Goal: Task Accomplishment & Management: Manage account settings

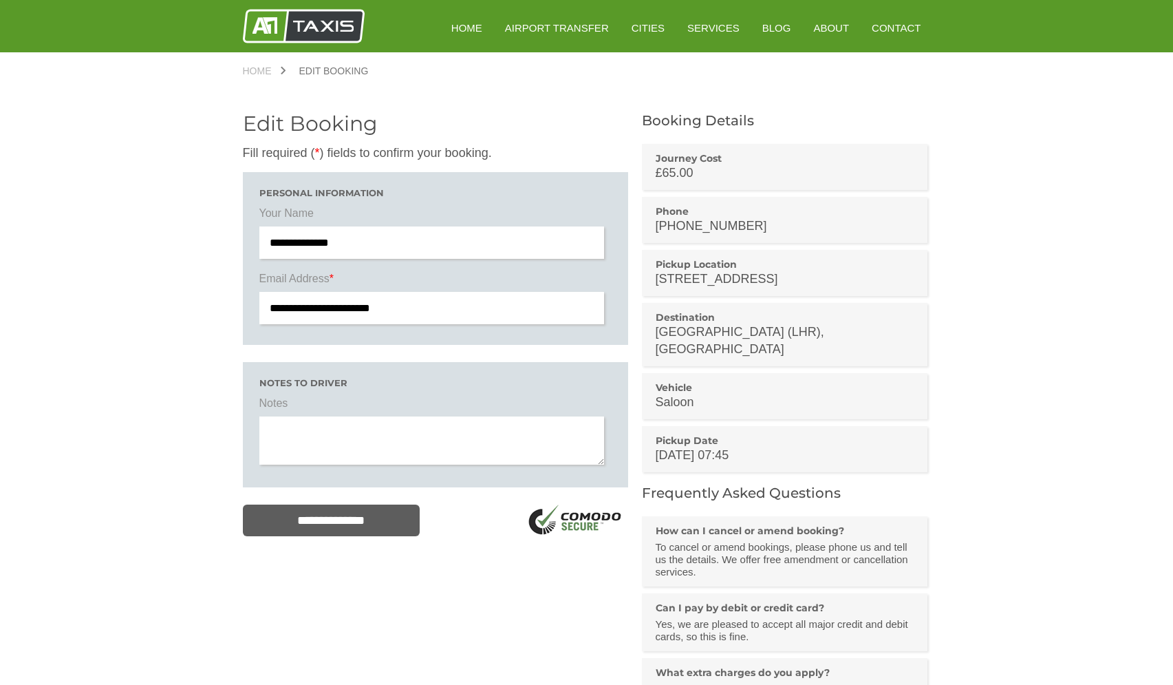
click at [387, 434] on textarea at bounding box center [431, 440] width 345 height 48
click at [689, 167] on p "£65.00" at bounding box center [785, 172] width 259 height 17
click at [498, 222] on label "Your Name" at bounding box center [435, 216] width 352 height 21
click at [709, 446] on p "[DATE] 07:45" at bounding box center [785, 454] width 259 height 17
click at [708, 446] on p "[DATE] 07:45" at bounding box center [785, 454] width 259 height 17
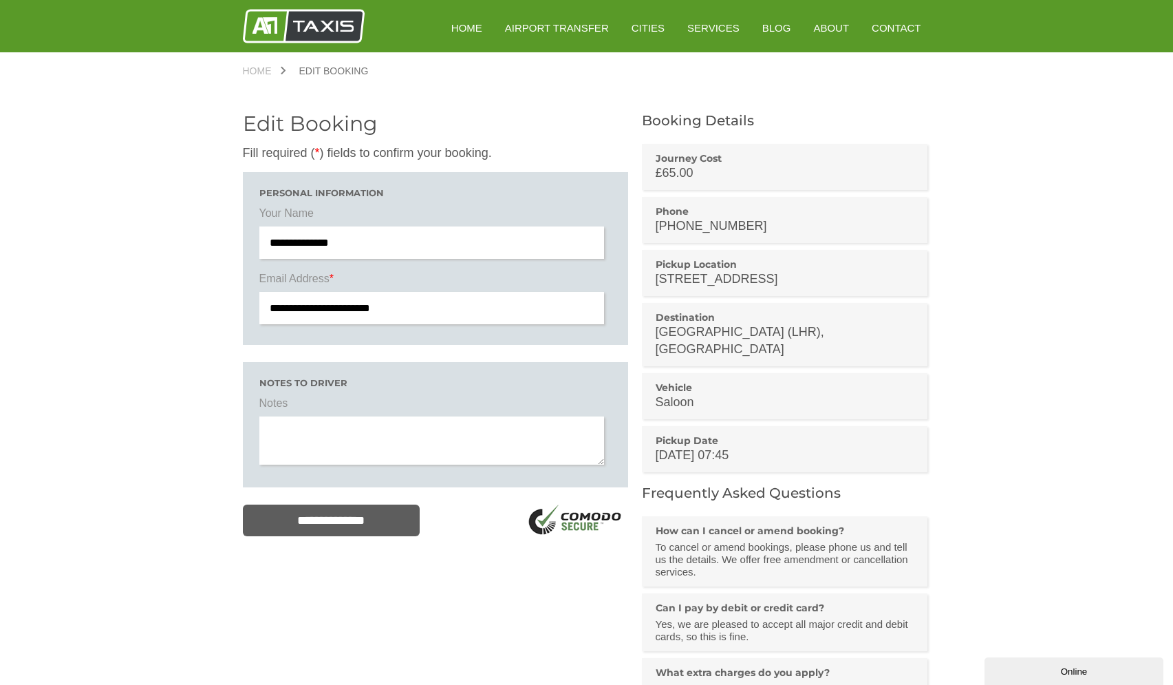
drag, startPoint x: 793, startPoint y: 438, endPoint x: 770, endPoint y: 434, distance: 23.6
click at [793, 446] on p "[DATE] 07:45" at bounding box center [785, 454] width 259 height 17
drag, startPoint x: 770, startPoint y: 434, endPoint x: 651, endPoint y: 435, distance: 119.0
click at [651, 435] on li "Pickup Date [DATE] 07:45" at bounding box center [785, 449] width 286 height 46
click at [461, 449] on textarea at bounding box center [431, 440] width 345 height 48
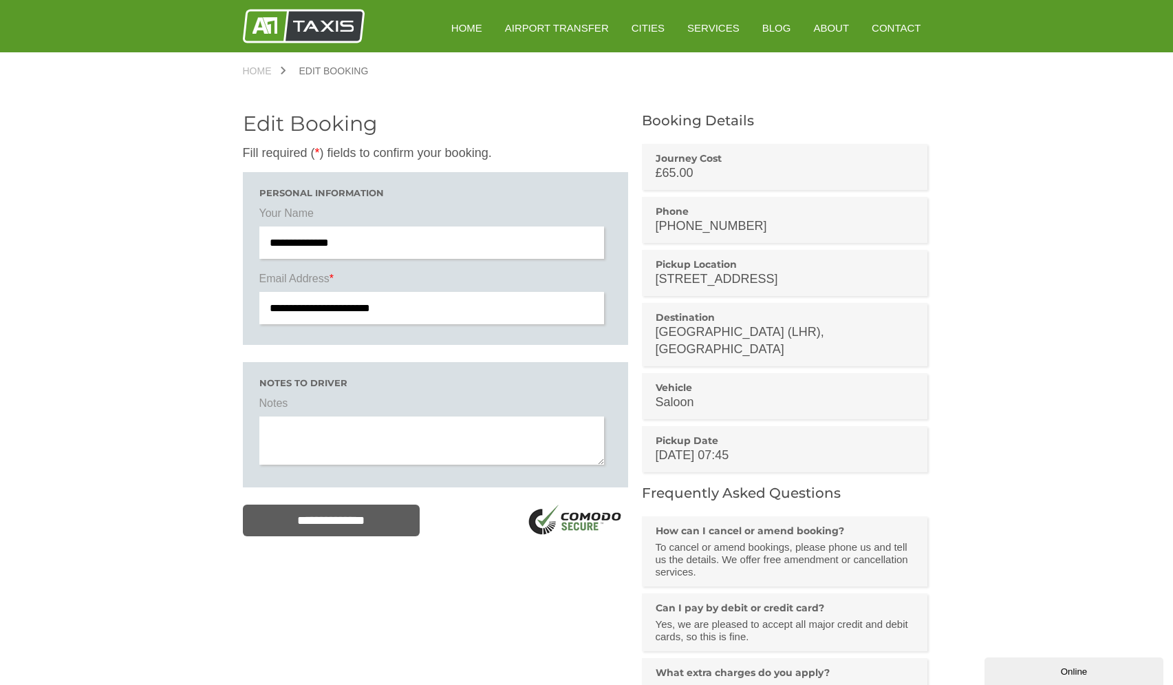
click at [734, 170] on p "£65.00" at bounding box center [785, 172] width 259 height 17
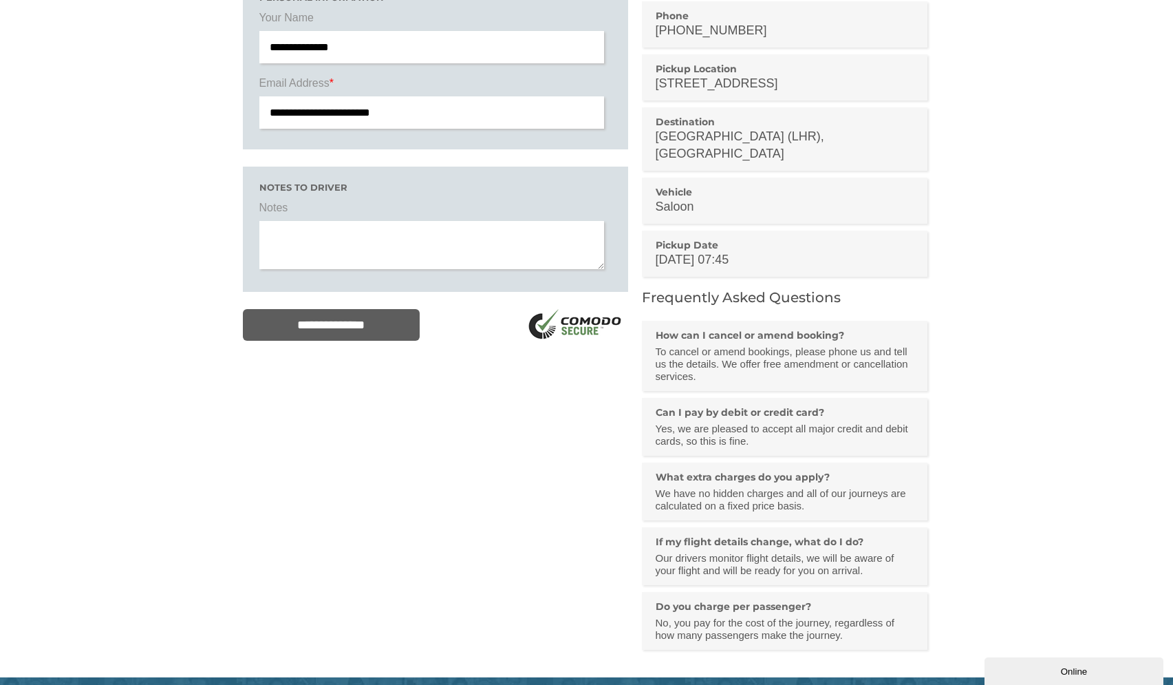
scroll to position [196, 0]
click at [384, 252] on textarea at bounding box center [431, 244] width 345 height 48
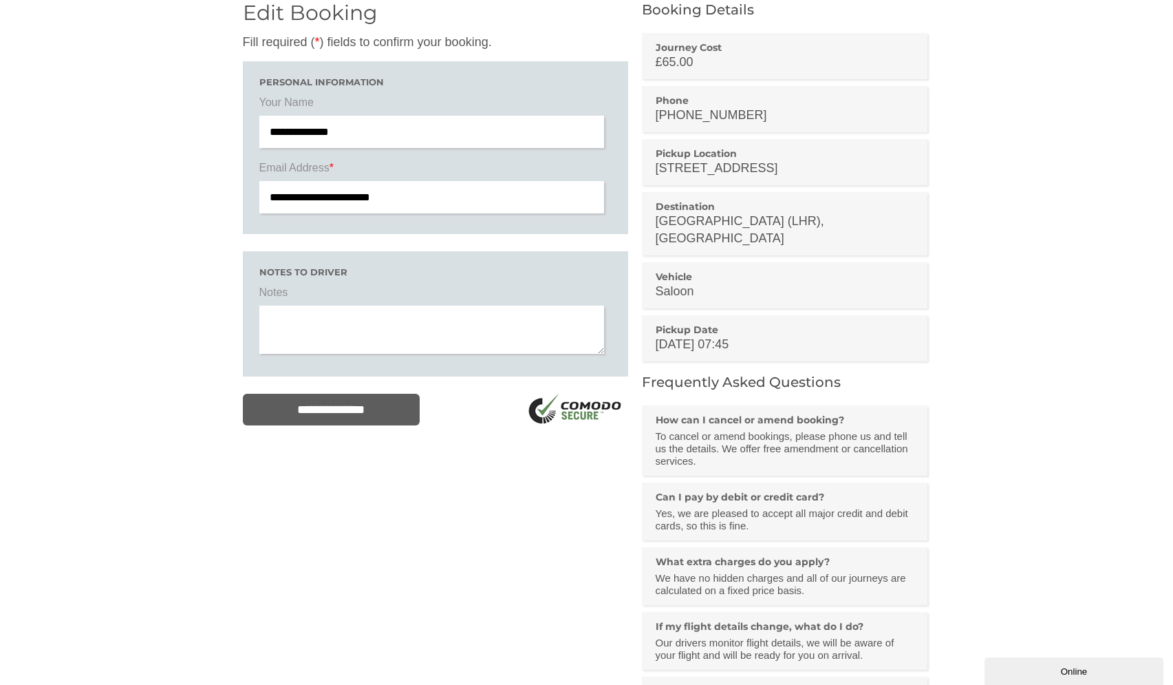
scroll to position [61, 0]
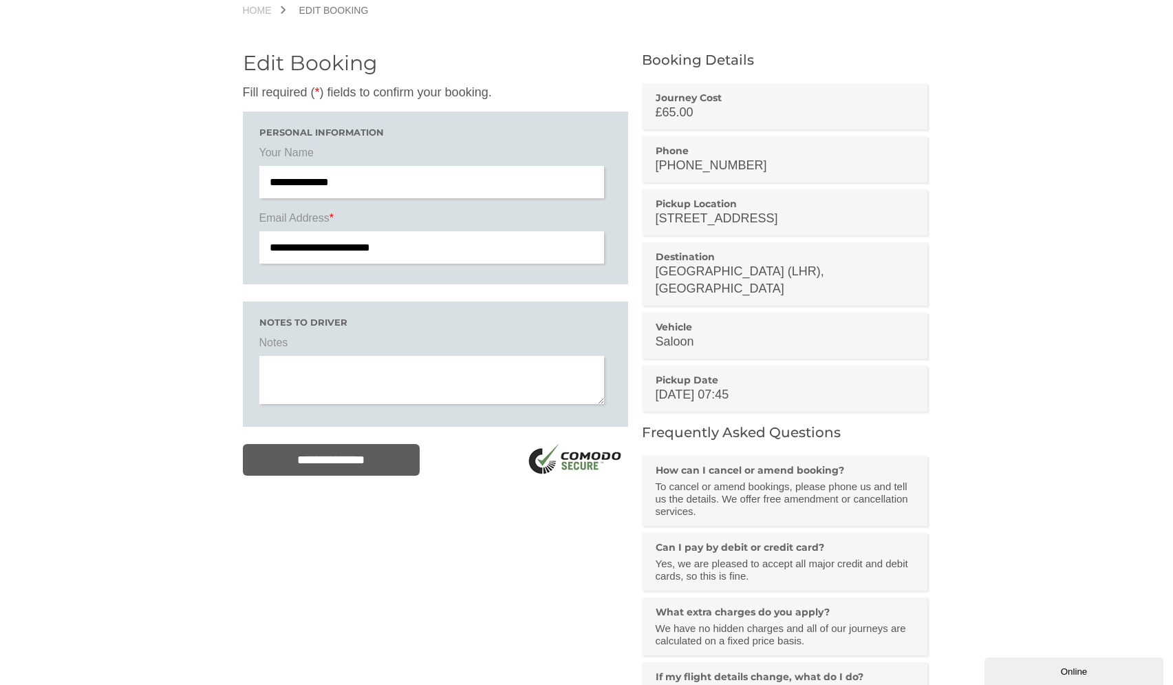
click at [744, 312] on li "Vehicle Saloon" at bounding box center [785, 335] width 286 height 46
click at [470, 392] on textarea at bounding box center [431, 380] width 345 height 48
type textarea "*"
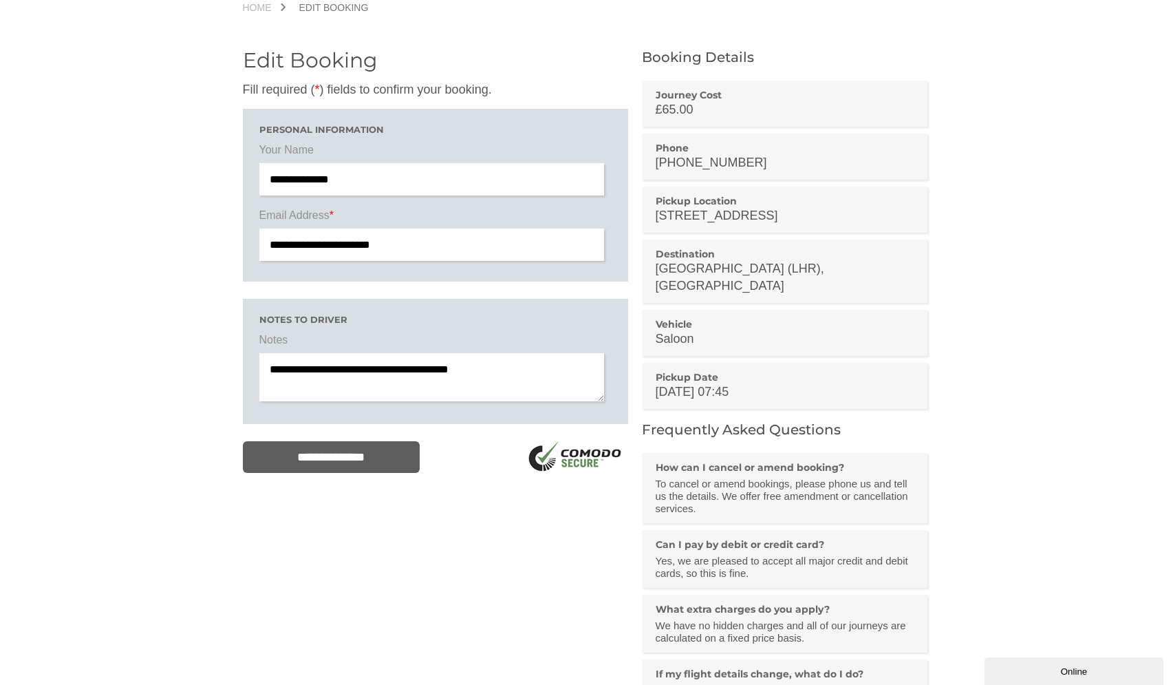
type textarea "**********"
click at [677, 383] on p "[DATE] 07:45" at bounding box center [785, 391] width 259 height 17
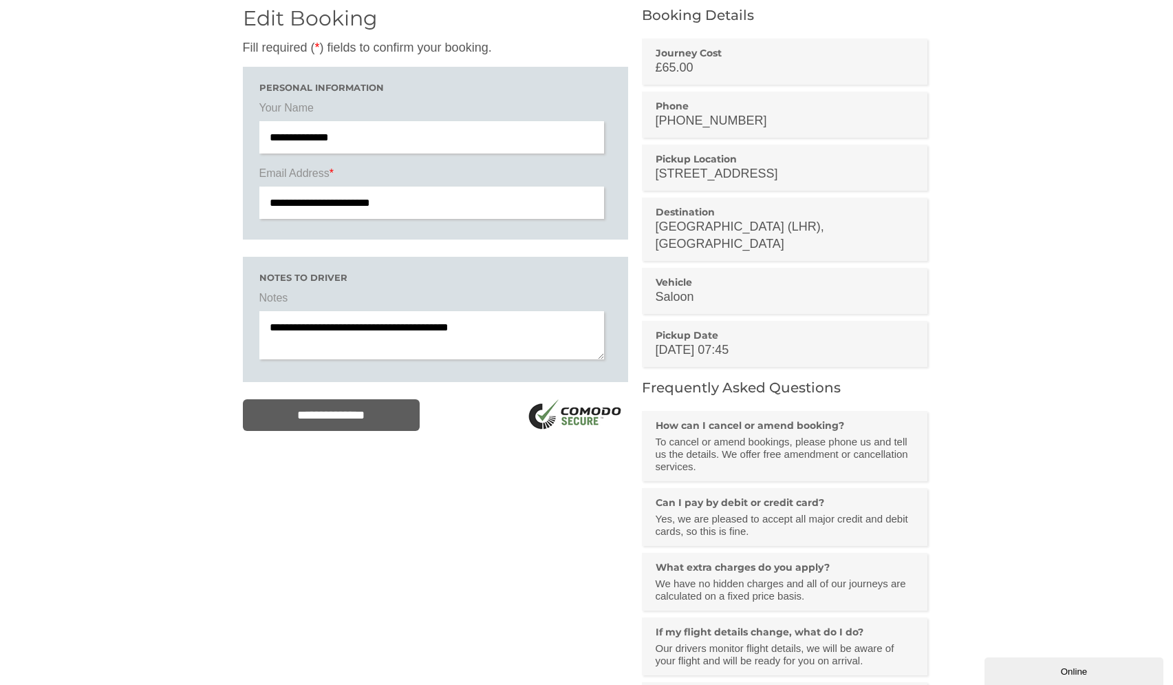
scroll to position [221, 0]
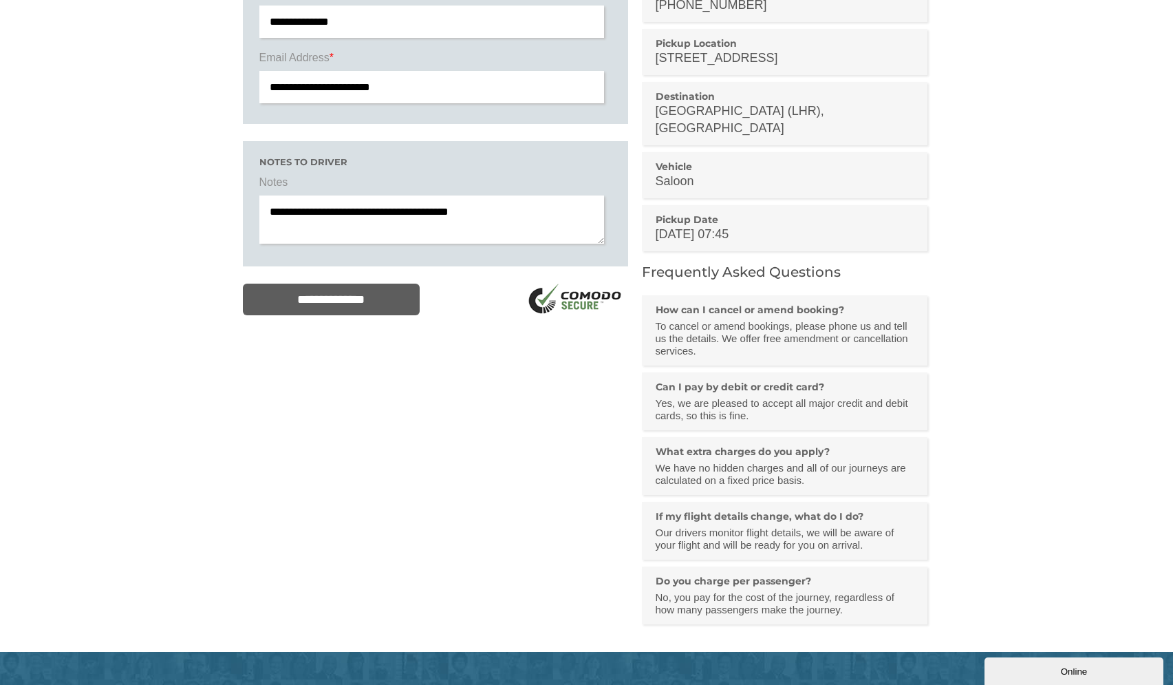
click at [698, 321] on p "To cancel or amend bookings, please phone us and tell us the details. We offer …" at bounding box center [785, 338] width 259 height 37
click at [698, 320] on p "To cancel or amend bookings, please phone us and tell us the details. We offer …" at bounding box center [785, 338] width 259 height 37
drag, startPoint x: 724, startPoint y: 343, endPoint x: 675, endPoint y: 316, distance: 55.7
click at [675, 316] on li "How can I cancel or amend booking? To cancel or amend bookings, please phone us…" at bounding box center [785, 330] width 286 height 70
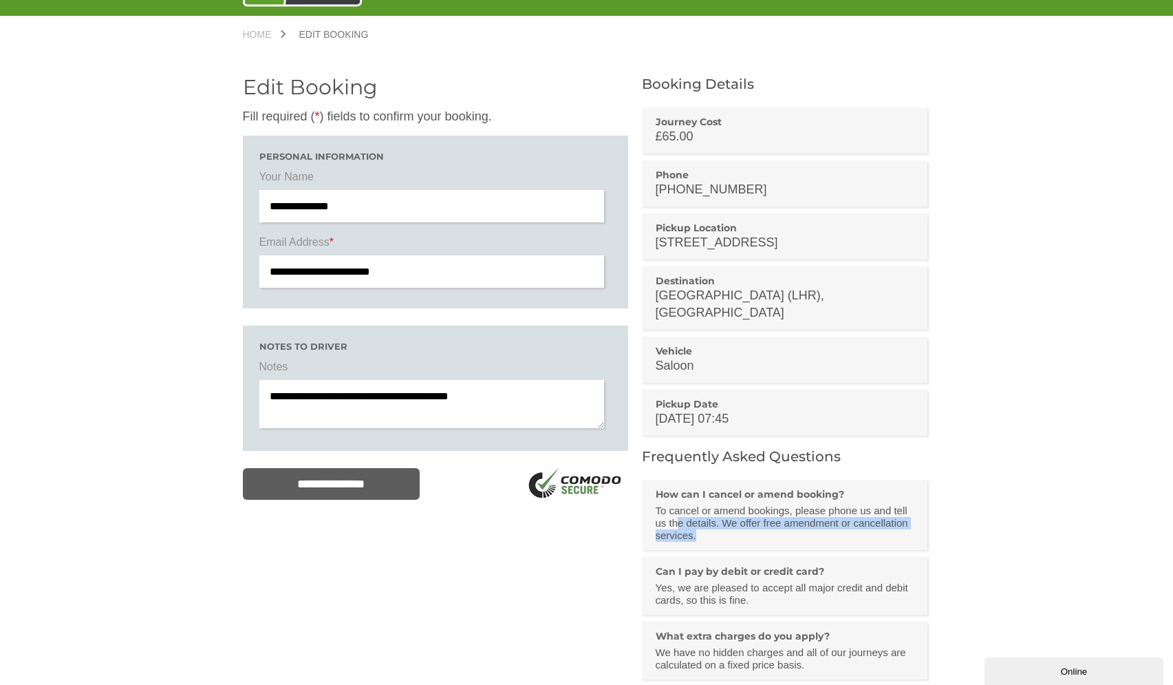
scroll to position [0, 0]
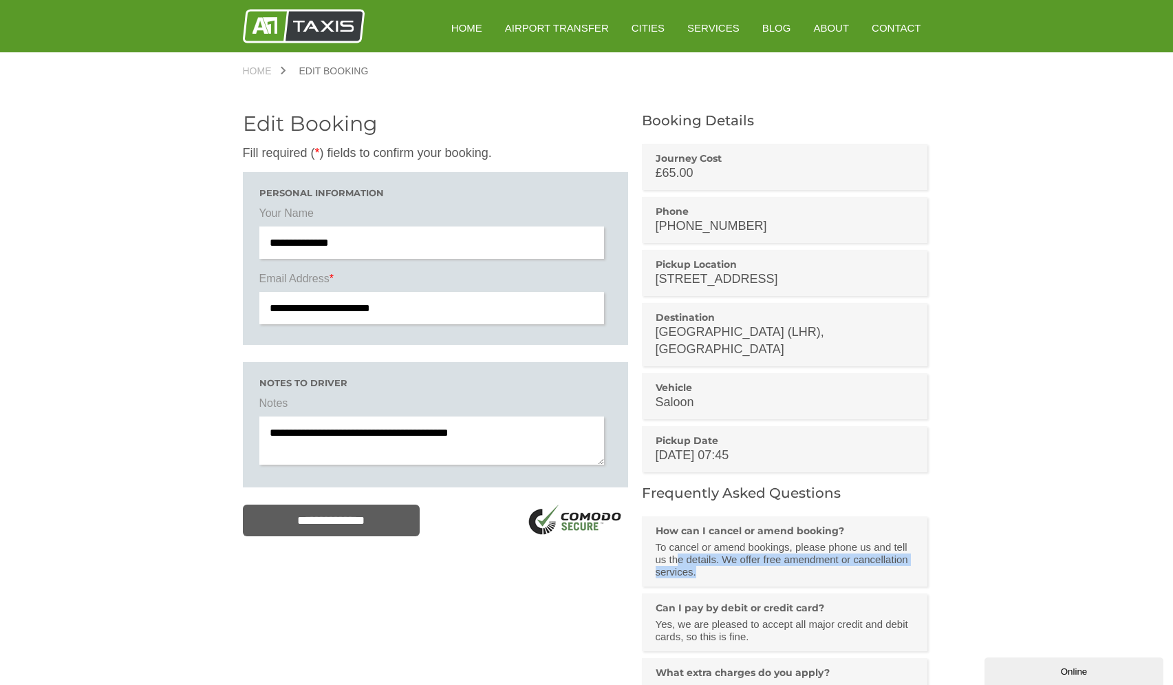
click at [296, 34] on img at bounding box center [304, 26] width 122 height 34
